Goal: Information Seeking & Learning: Check status

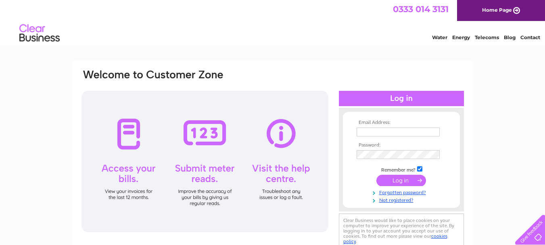
type input "adagelord@outlook.com"
click at [401, 181] on input "submit" at bounding box center [401, 180] width 50 height 11
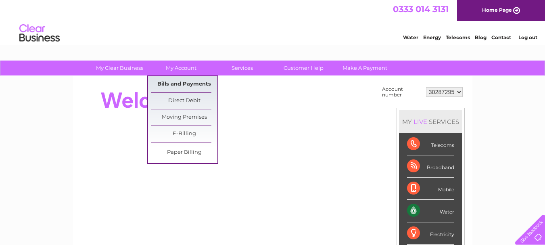
click at [179, 79] on link "Bills and Payments" at bounding box center [184, 84] width 67 height 16
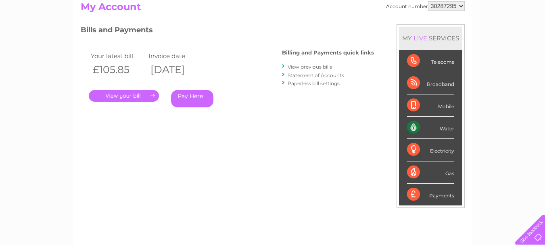
scroll to position [28, 0]
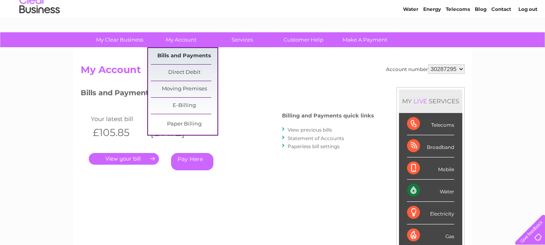
click at [189, 59] on link "Bills and Payments" at bounding box center [184, 56] width 67 height 16
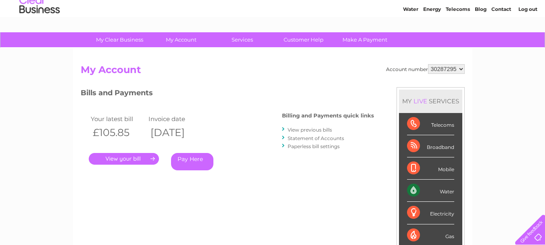
click at [127, 161] on link "." at bounding box center [124, 159] width 70 height 12
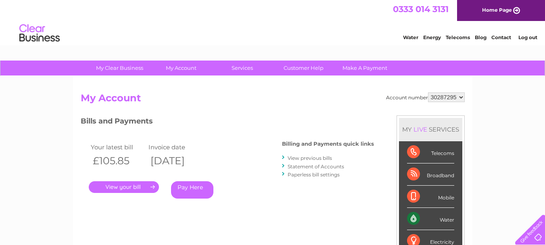
click at [129, 185] on link "." at bounding box center [124, 187] width 70 height 12
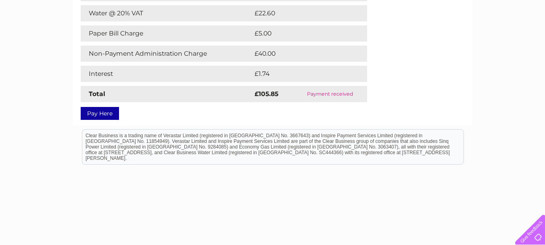
scroll to position [88, 0]
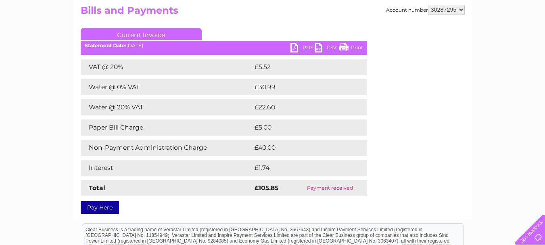
click at [154, 35] on link "Current Invoice" at bounding box center [141, 34] width 121 height 12
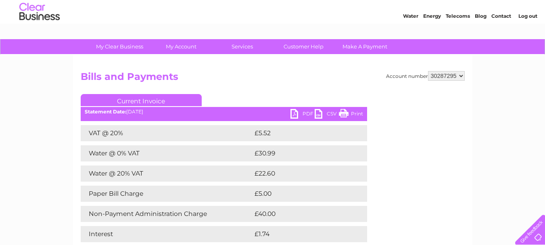
scroll to position [17, 0]
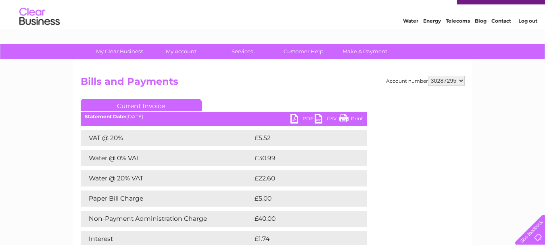
click at [412, 22] on link "Water" at bounding box center [410, 21] width 15 height 6
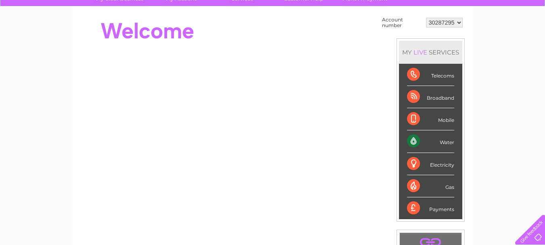
scroll to position [19, 0]
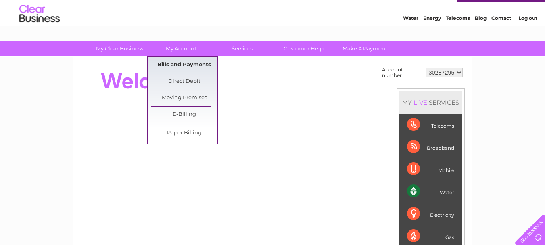
click at [186, 68] on link "Bills and Payments" at bounding box center [184, 65] width 67 height 16
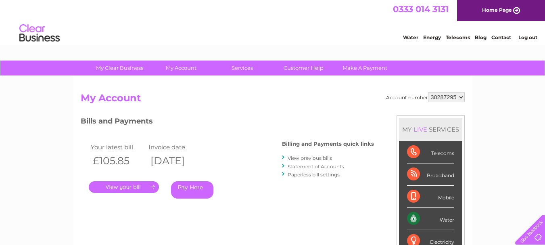
click at [318, 157] on link "View previous bills" at bounding box center [310, 158] width 44 height 6
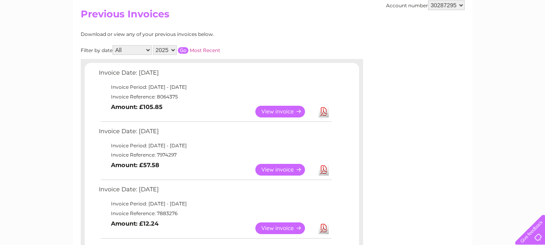
scroll to position [58, 0]
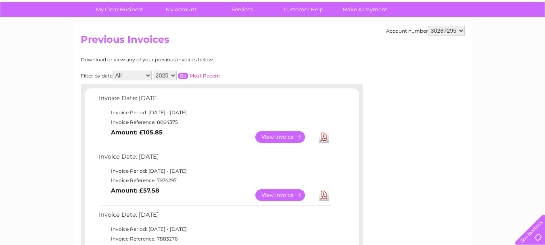
click at [146, 73] on select "All January February March April May June July August September December" at bounding box center [132, 76] width 39 height 10
click at [160, 75] on select "2025 2024 2023" at bounding box center [165, 76] width 24 height 10
click at [154, 71] on select "2025 2024 2023" at bounding box center [165, 76] width 24 height 10
click at [184, 73] on input "button" at bounding box center [183, 76] width 10 height 6
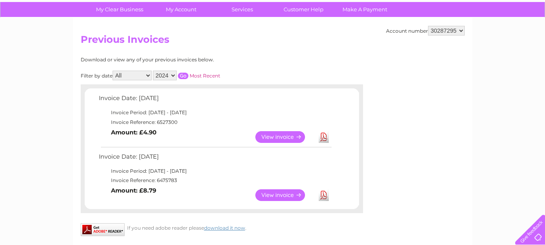
click at [180, 188] on td "View Download Amount: £8.79" at bounding box center [215, 195] width 236 height 20
click at [163, 78] on select "2025 2024 2023" at bounding box center [165, 76] width 24 height 10
select select "2023"
click at [154, 71] on select "2025 2024 2023" at bounding box center [165, 76] width 24 height 10
click at [186, 75] on input "button" at bounding box center [183, 76] width 10 height 6
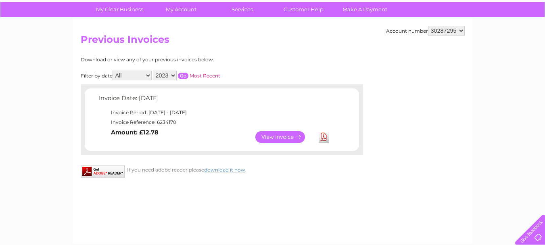
click at [294, 132] on link "View" at bounding box center [284, 137] width 59 height 12
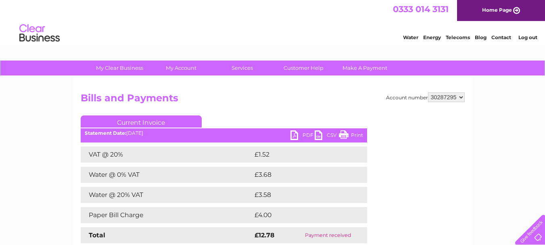
scroll to position [33, 0]
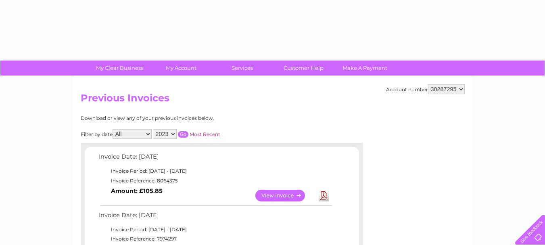
select select "2023"
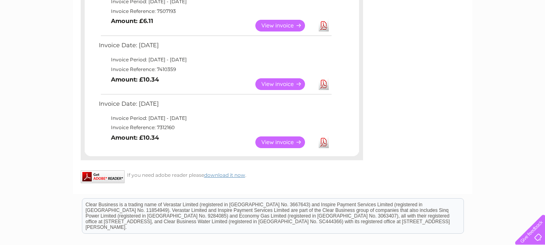
scroll to position [521, 0]
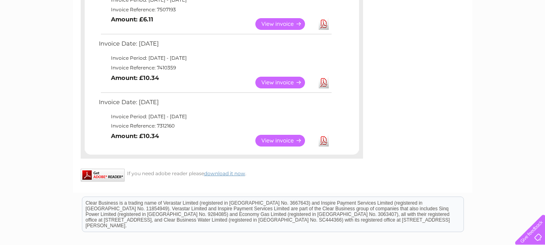
click at [299, 141] on link "View" at bounding box center [284, 141] width 59 height 12
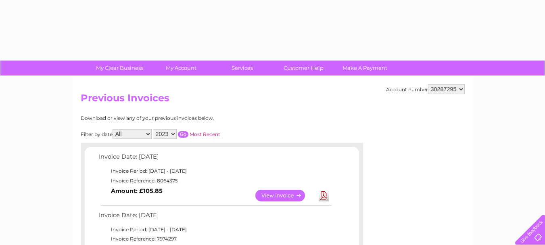
select select "2023"
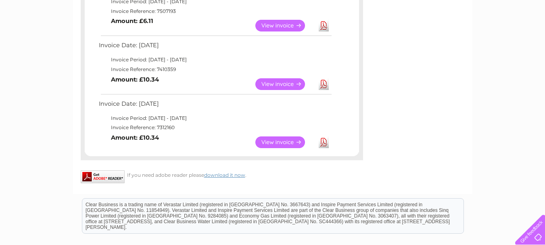
click at [298, 85] on link "View" at bounding box center [284, 84] width 59 height 12
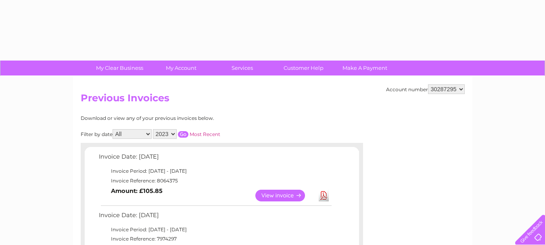
select select "2023"
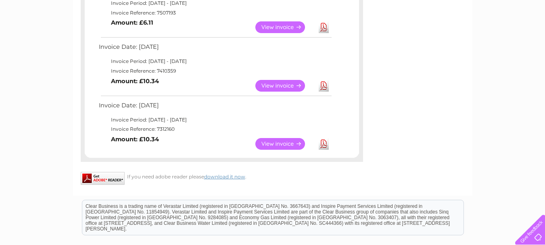
click at [288, 31] on link "View" at bounding box center [284, 27] width 59 height 12
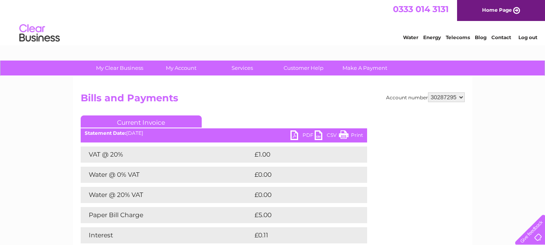
click at [243, 105] on h2 "Bills and Payments" at bounding box center [273, 99] width 384 height 15
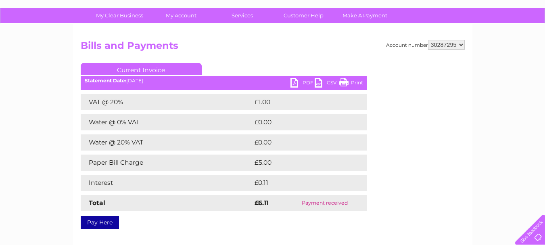
scroll to position [42, 0]
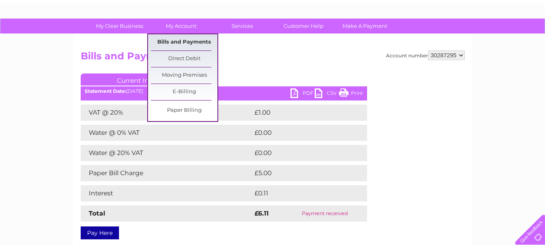
click at [170, 46] on link "Bills and Payments" at bounding box center [184, 42] width 67 height 16
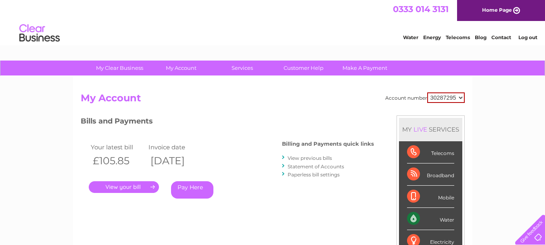
click at [311, 168] on link "Statement of Accounts" at bounding box center [316, 166] width 56 height 6
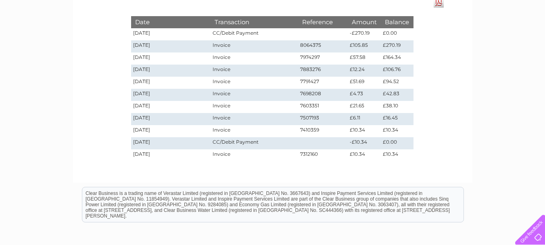
scroll to position [82, 0]
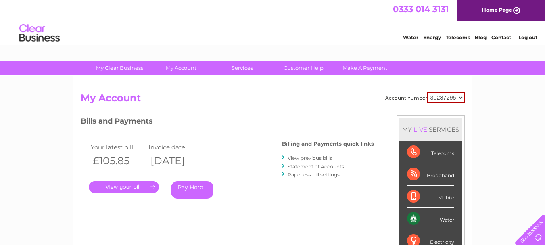
click at [309, 156] on link "View previous bills" at bounding box center [310, 158] width 44 height 6
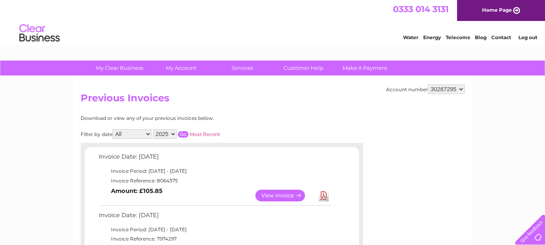
click at [173, 135] on select "2025 2024 2023" at bounding box center [165, 134] width 24 height 10
select select "2023"
click at [154, 129] on select "2025 2024 2023" at bounding box center [165, 134] width 24 height 10
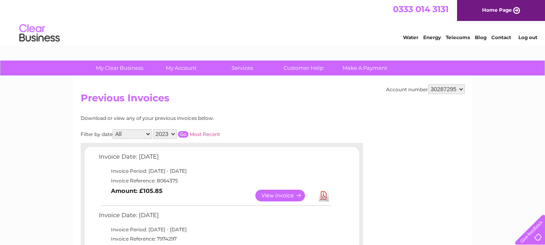
click at [186, 132] on input "button" at bounding box center [183, 134] width 10 height 6
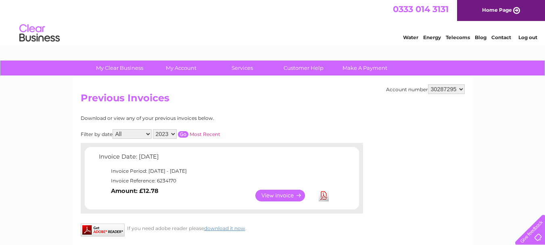
click at [144, 136] on select "All January February March April May June July August September December" at bounding box center [132, 134] width 39 height 10
click at [273, 106] on h2 "Previous Invoices" at bounding box center [273, 99] width 384 height 15
